Goal: Transaction & Acquisition: Purchase product/service

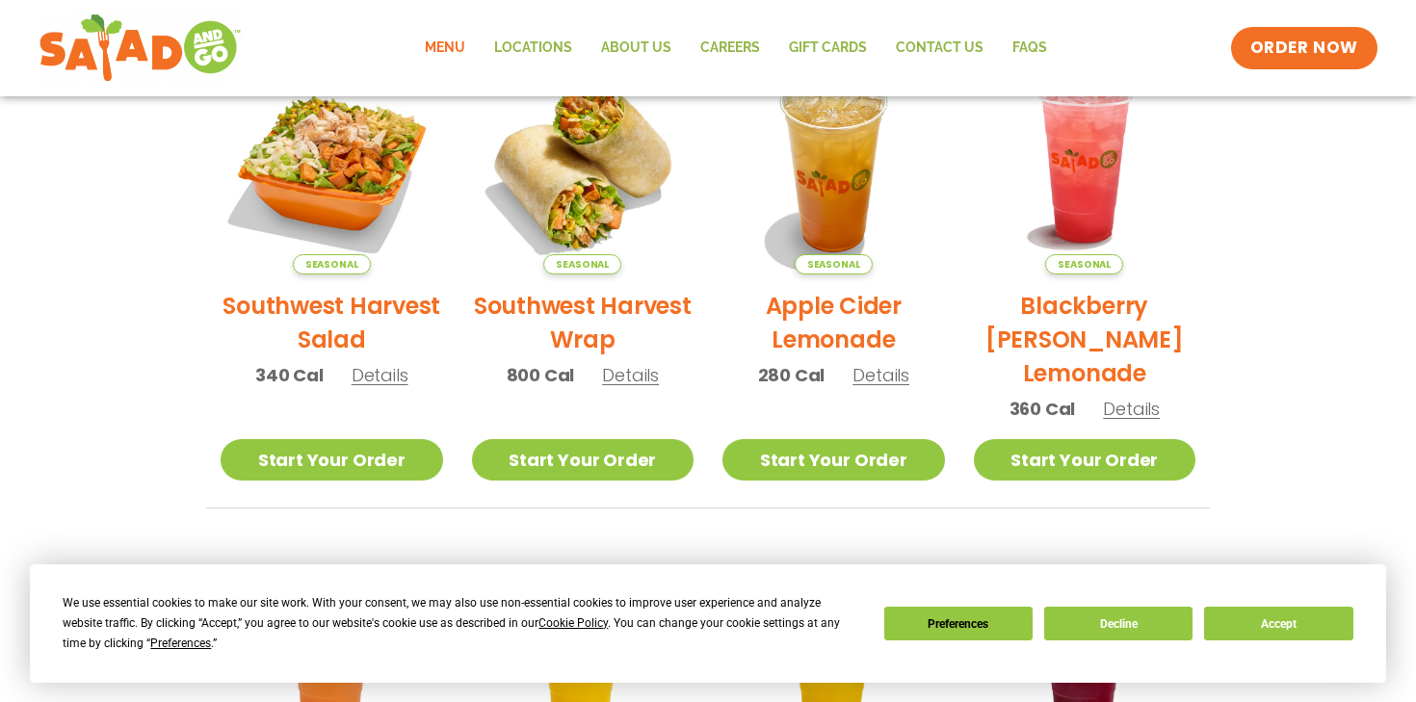
scroll to position [493, 0]
click at [458, 43] on link "Menu" at bounding box center [444, 48] width 69 height 44
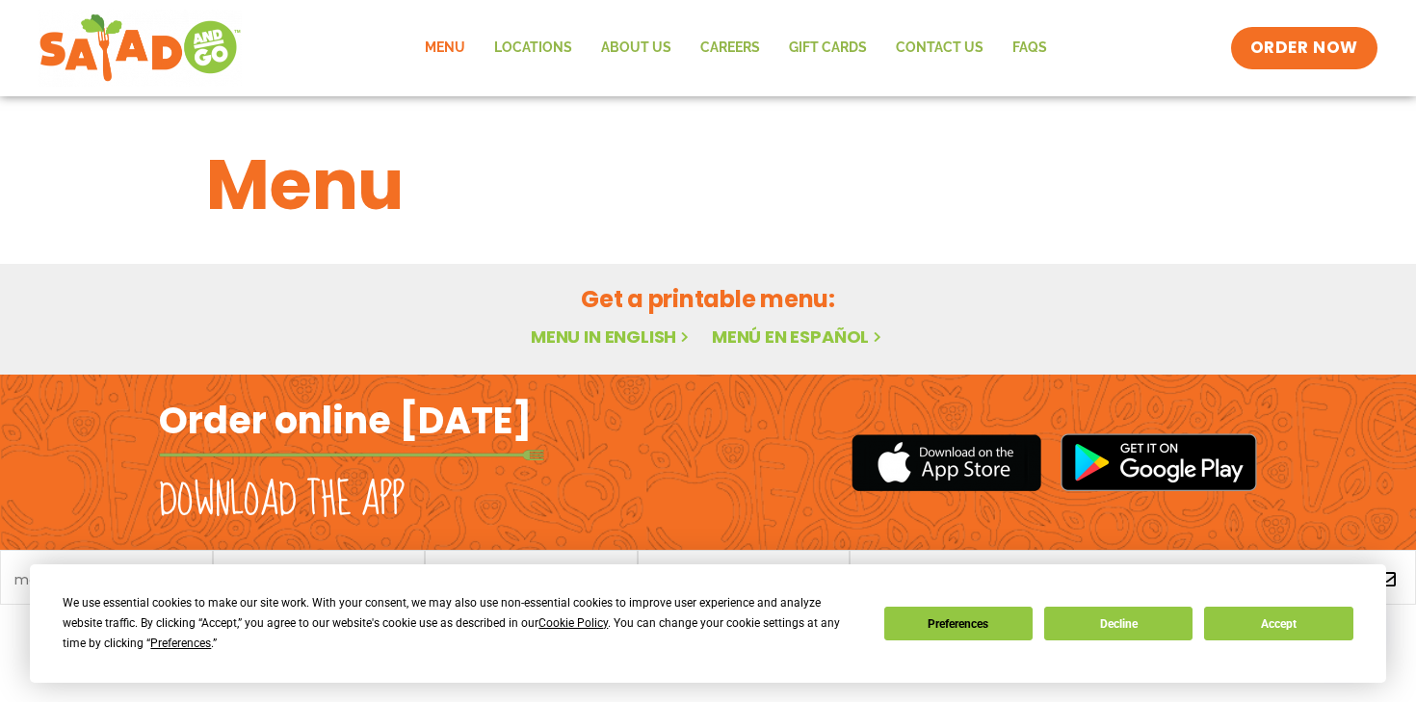
scroll to position [30, 0]
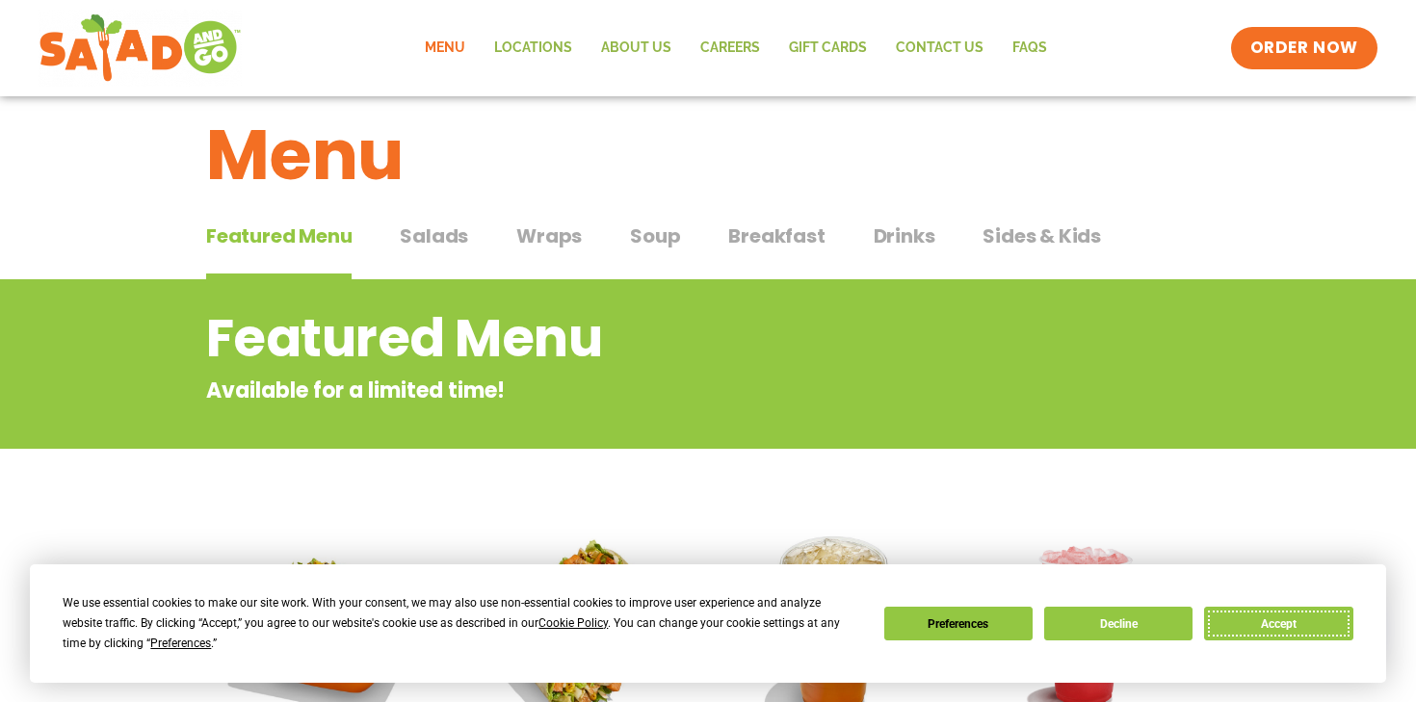
click at [1260, 624] on button "Accept" at bounding box center [1278, 624] width 148 height 34
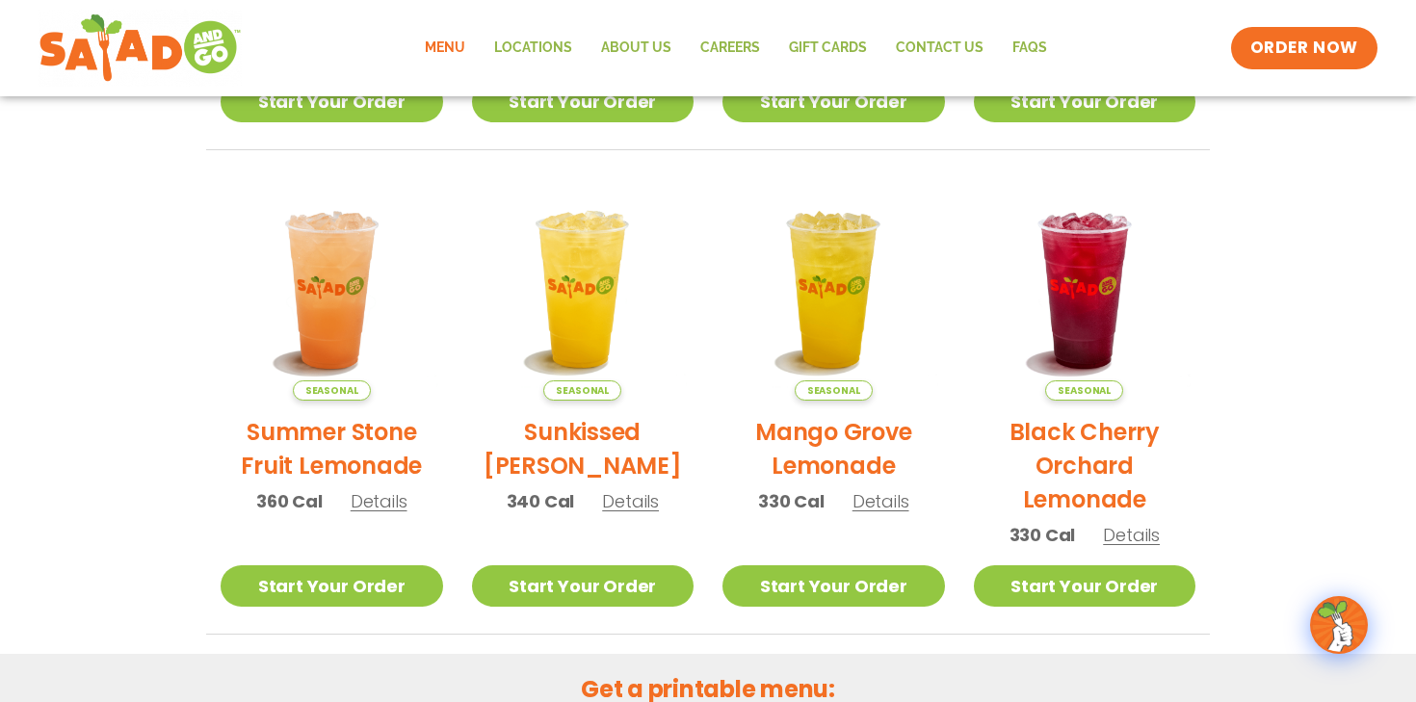
scroll to position [1208, 0]
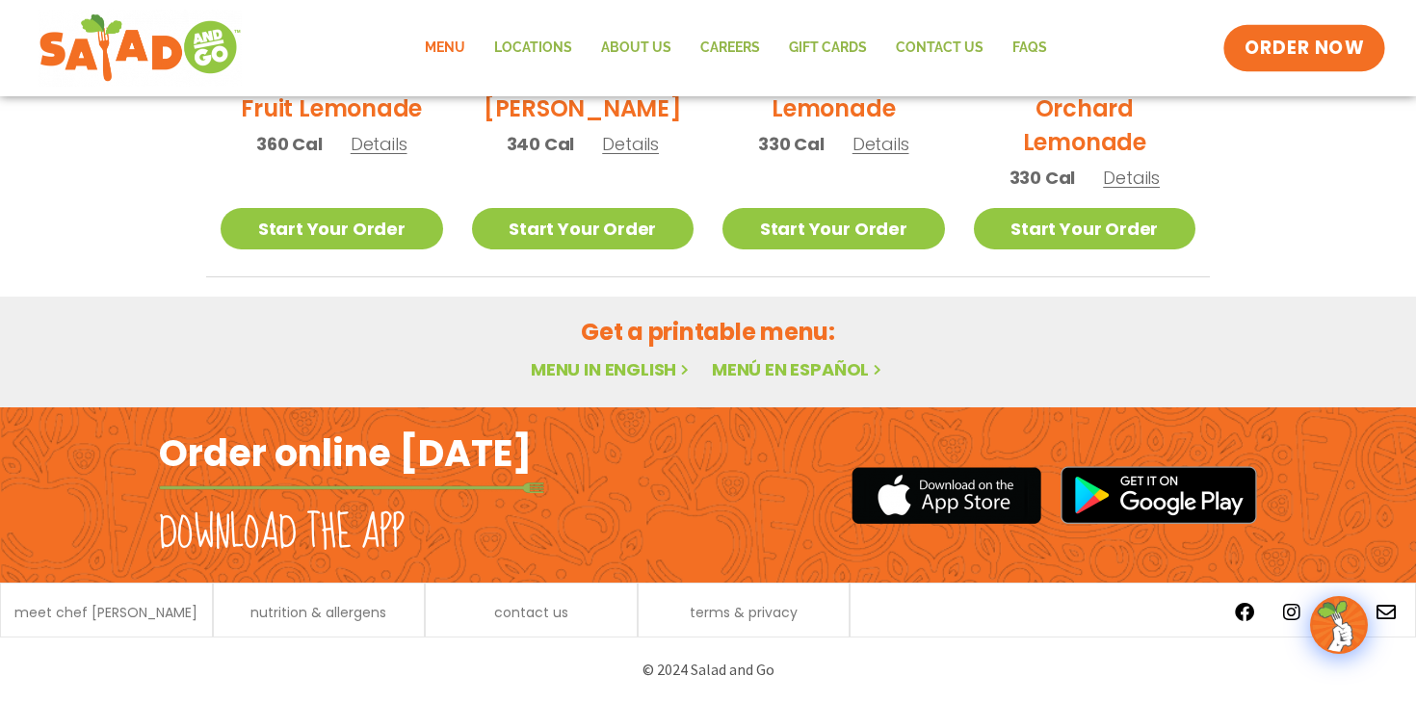
click at [1325, 43] on span "ORDER NOW" at bounding box center [1304, 48] width 119 height 25
